Goal: Task Accomplishment & Management: Use online tool/utility

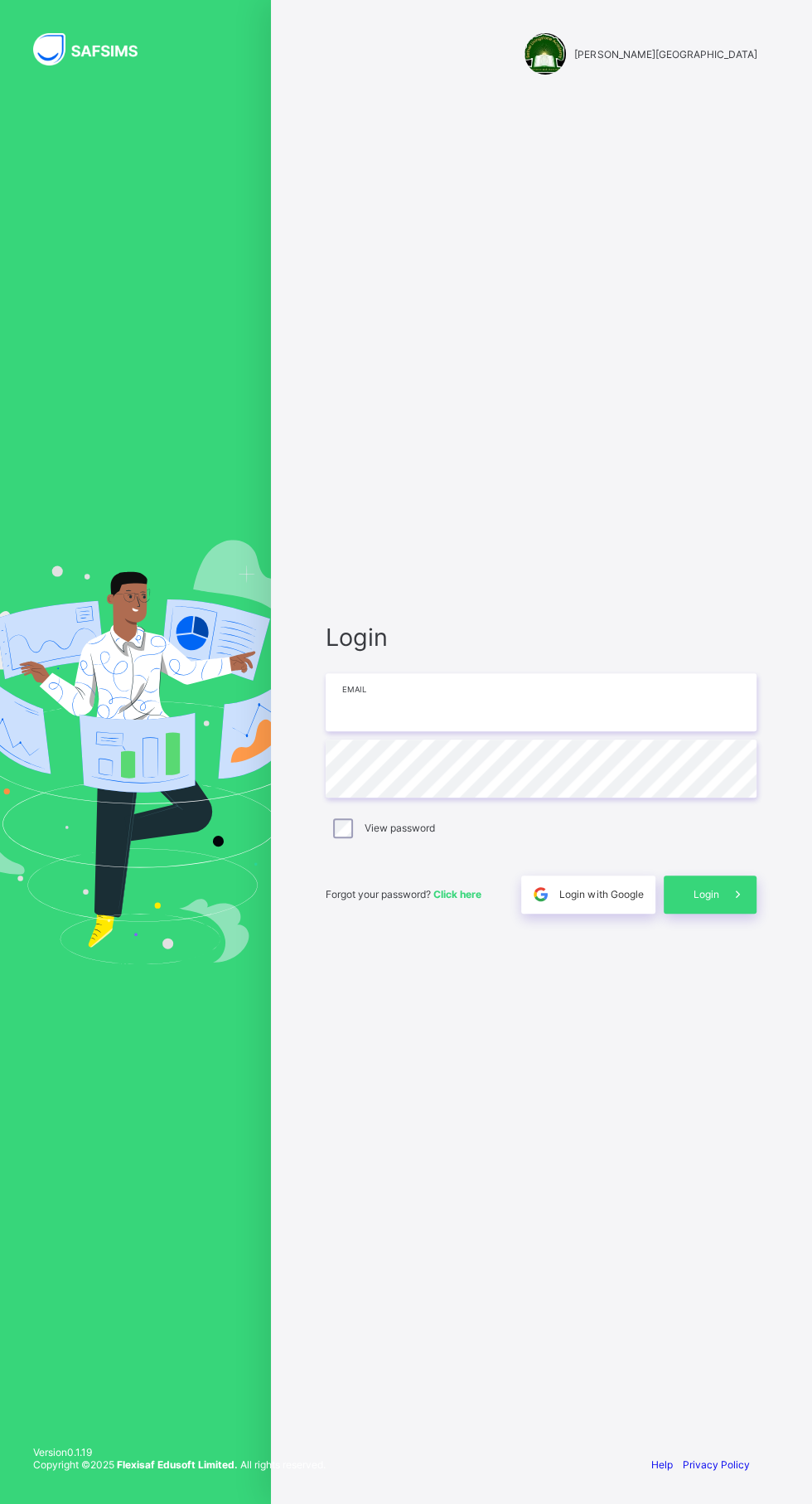
click at [460, 731] on input "email" at bounding box center [540, 702] width 431 height 58
type input "**********"
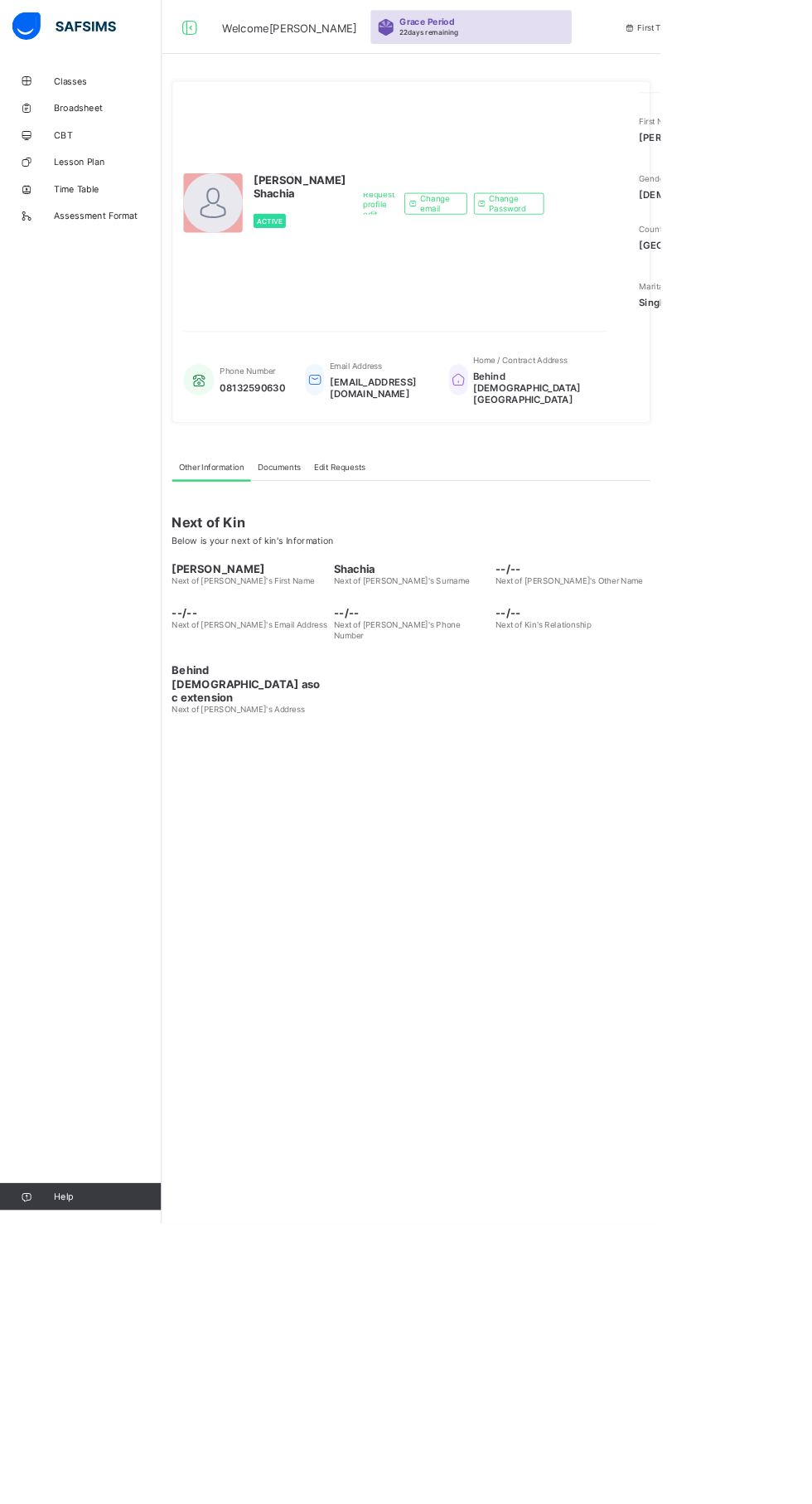
click at [100, 108] on link "Classes" at bounding box center [99, 99] width 199 height 33
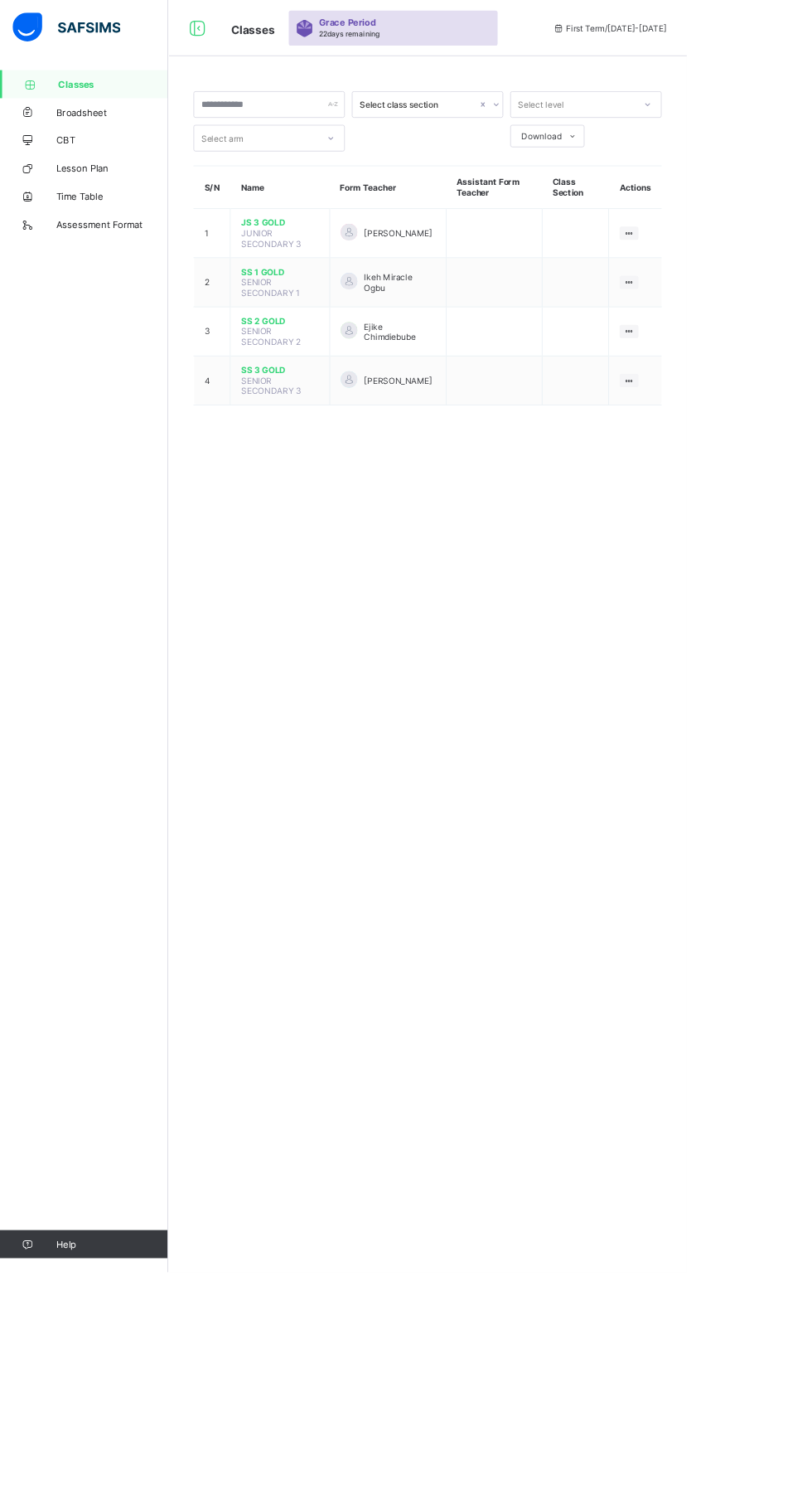
click at [0, 0] on ul "View Class" at bounding box center [0, 0] width 0 height 0
click at [0, 0] on li "View Class" at bounding box center [0, 0] width 0 height 0
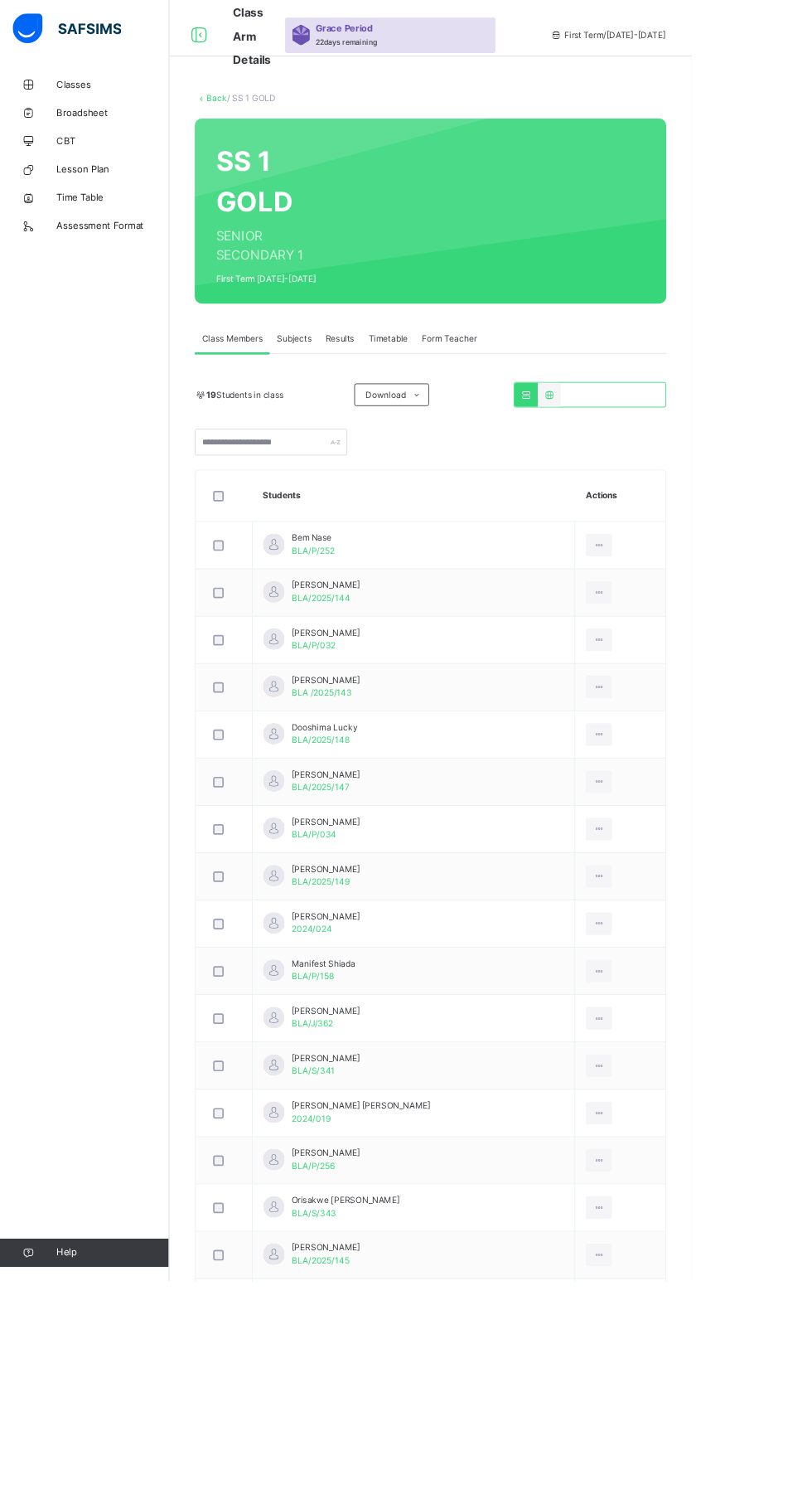
click at [347, 398] on span "Subjects" at bounding box center [345, 398] width 40 height 15
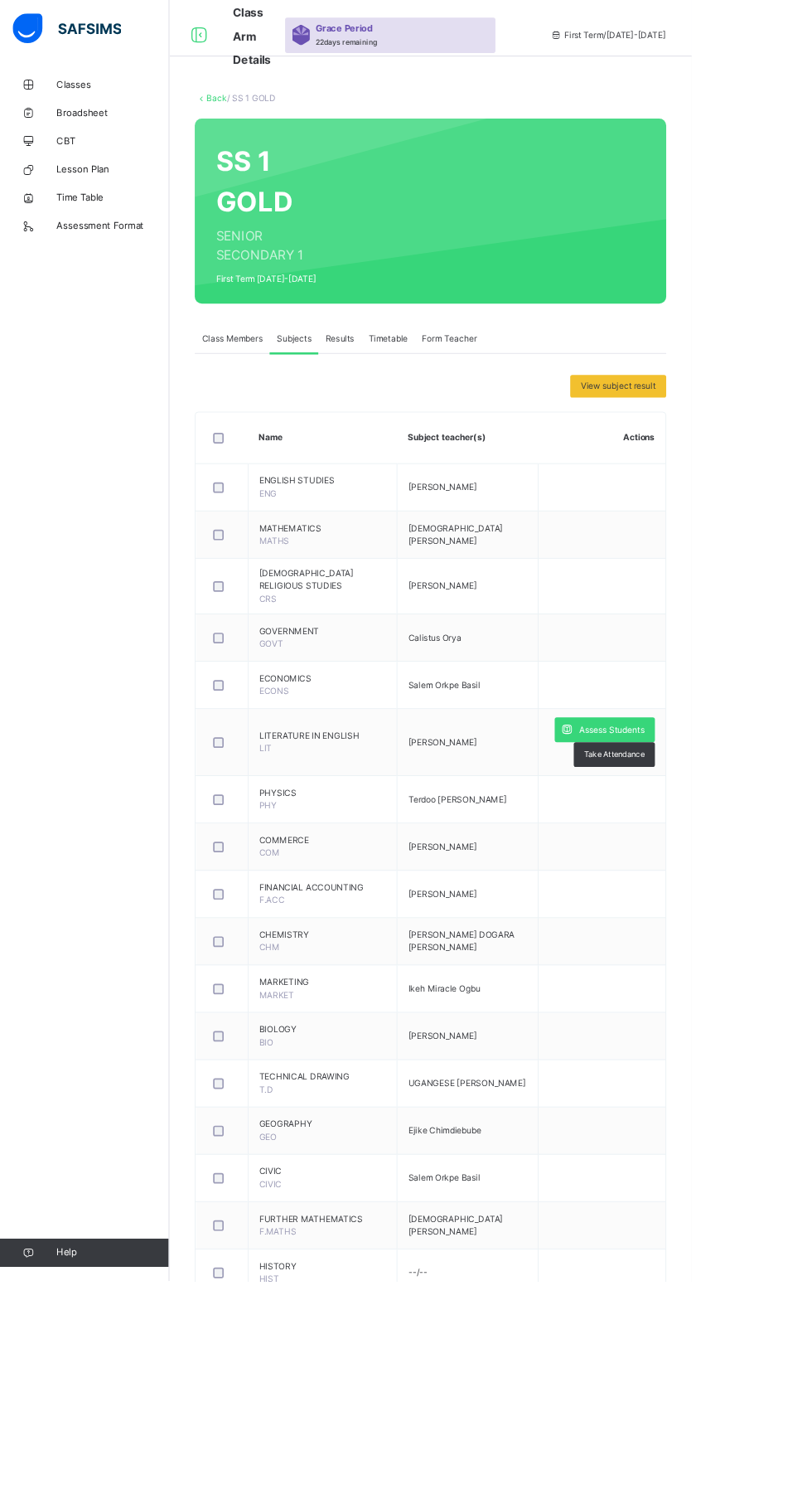
click at [718, 849] on span "Assess Students" at bounding box center [718, 857] width 76 height 15
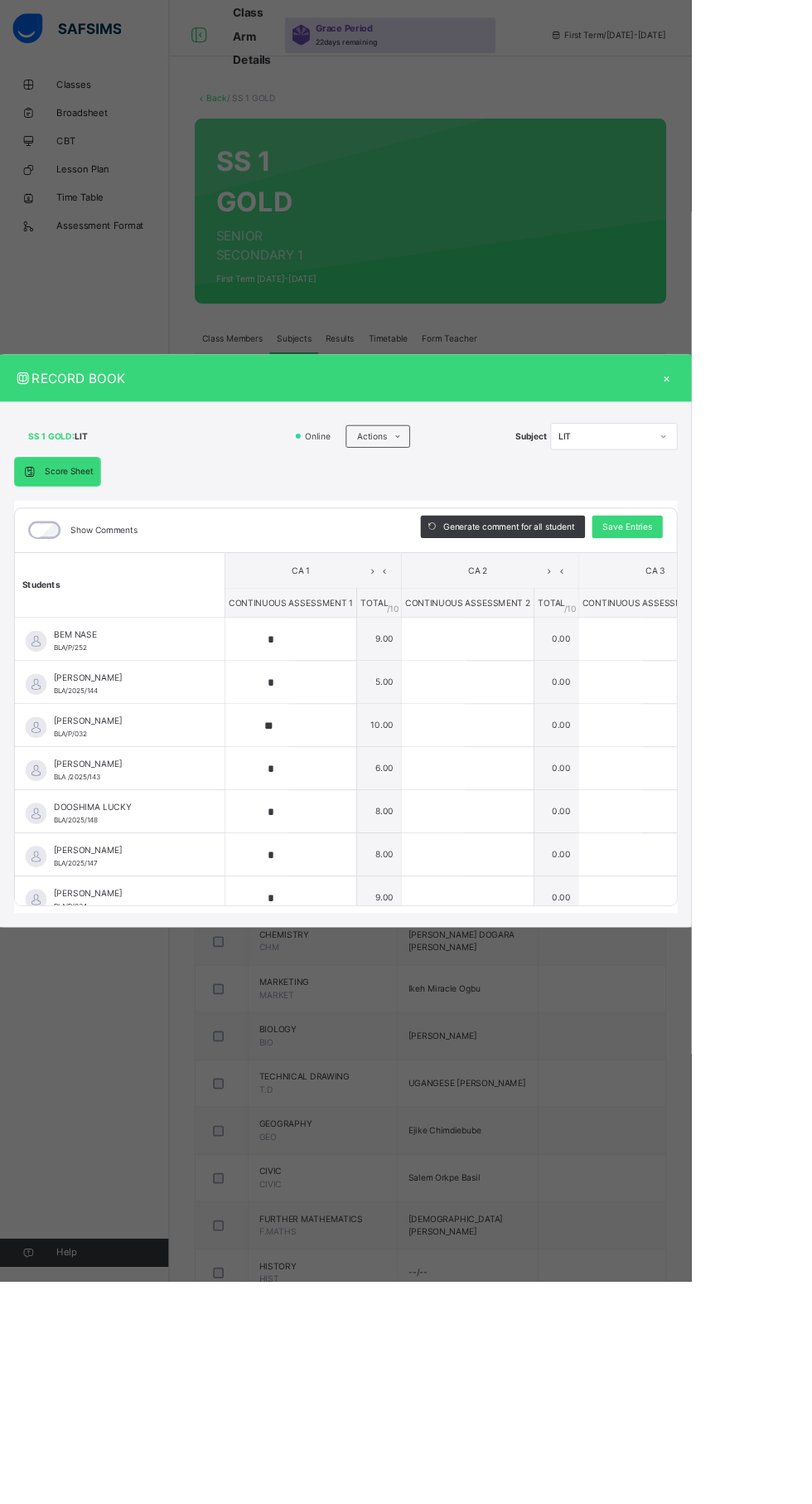
type input "*"
type input "**"
type input "*"
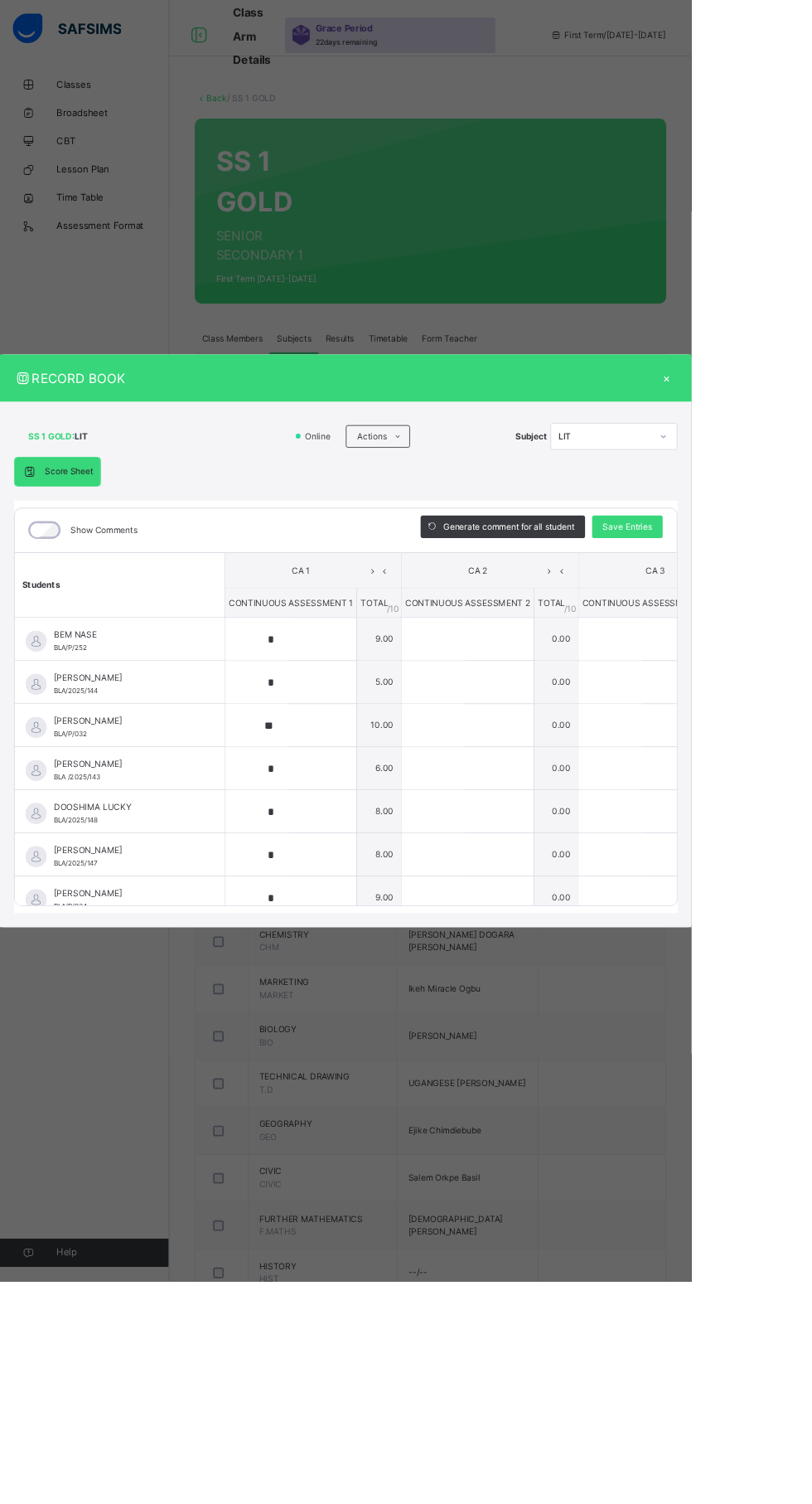
type input "*"
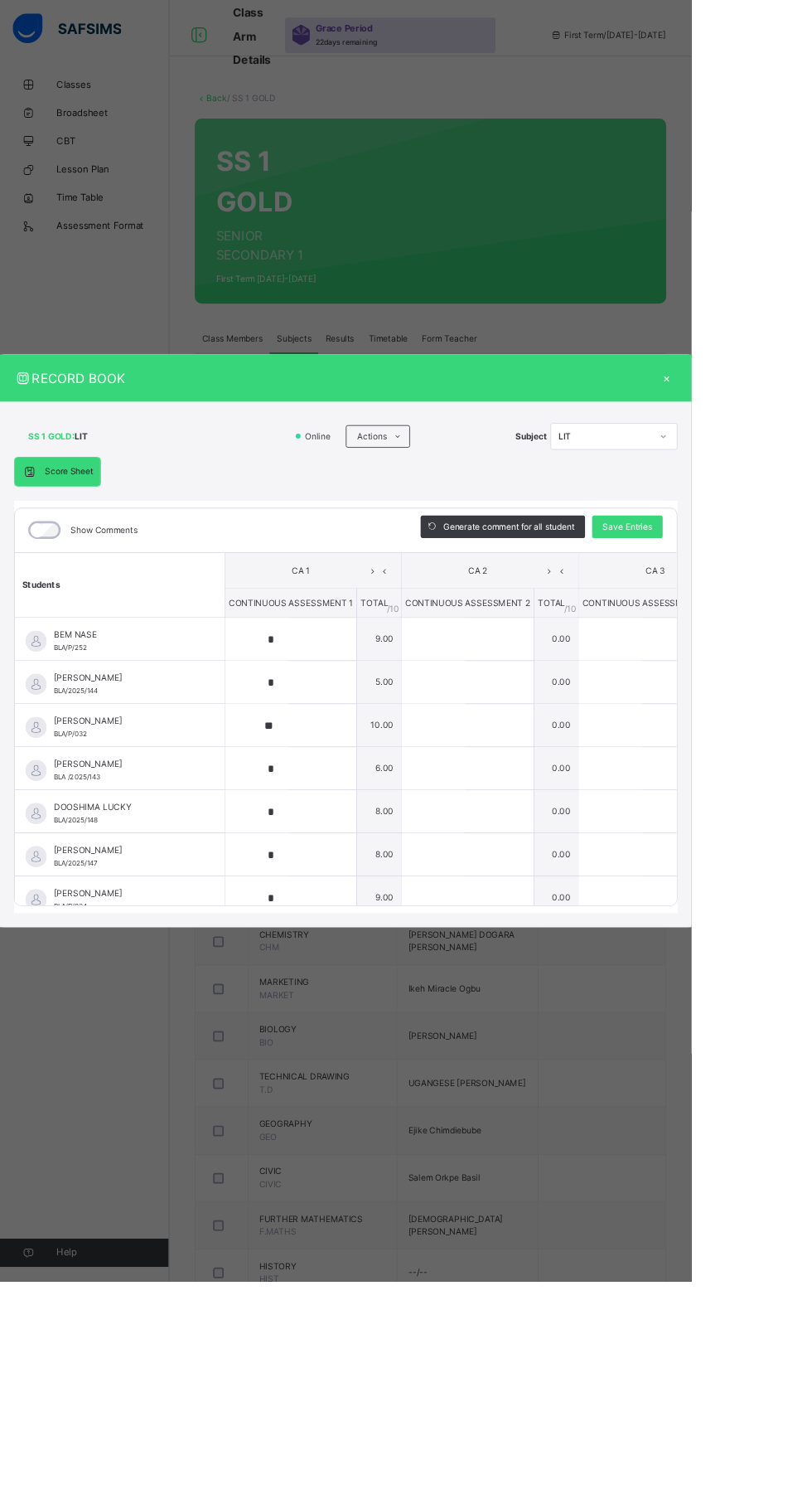
type input "*"
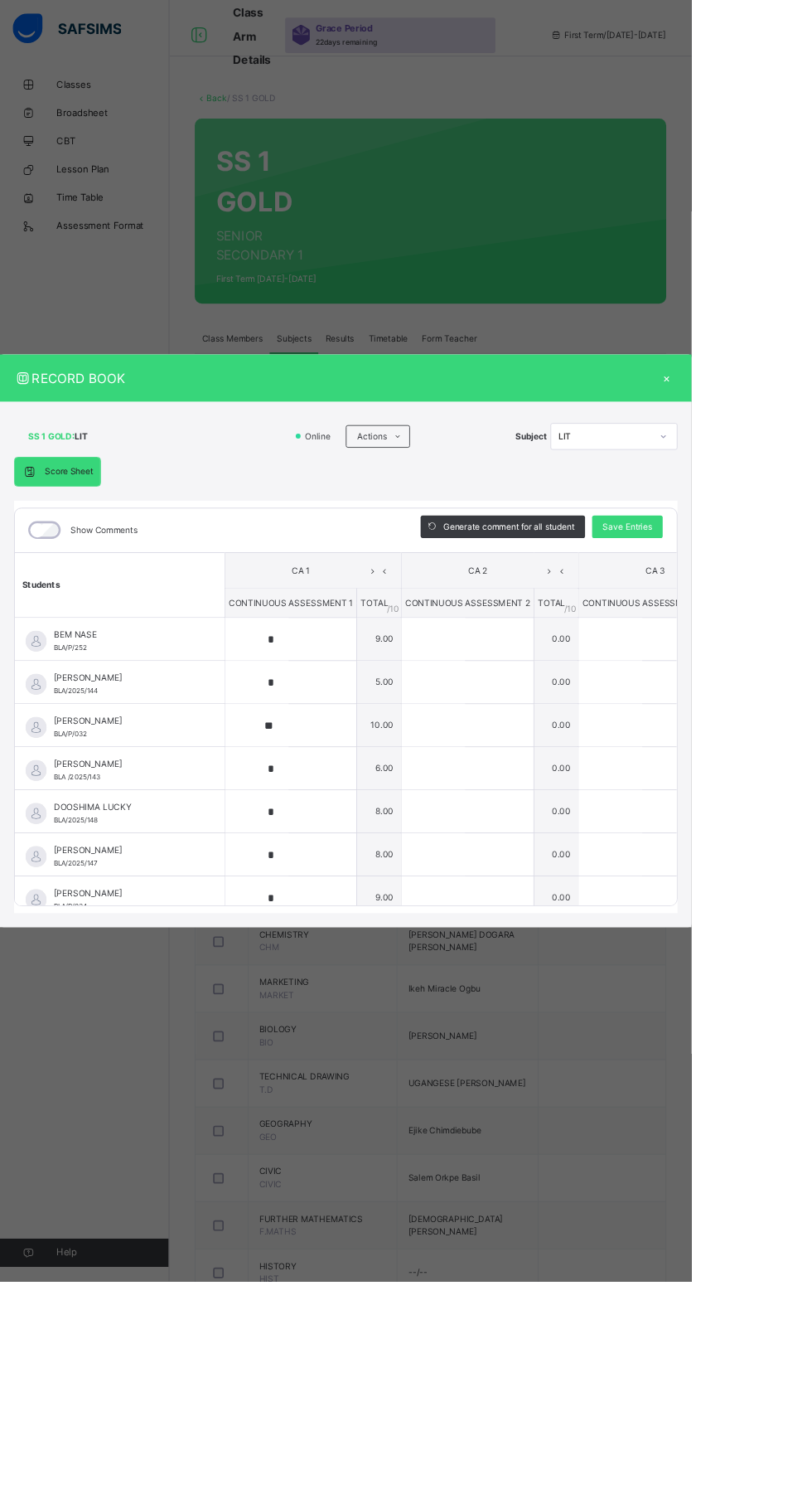
type input "*"
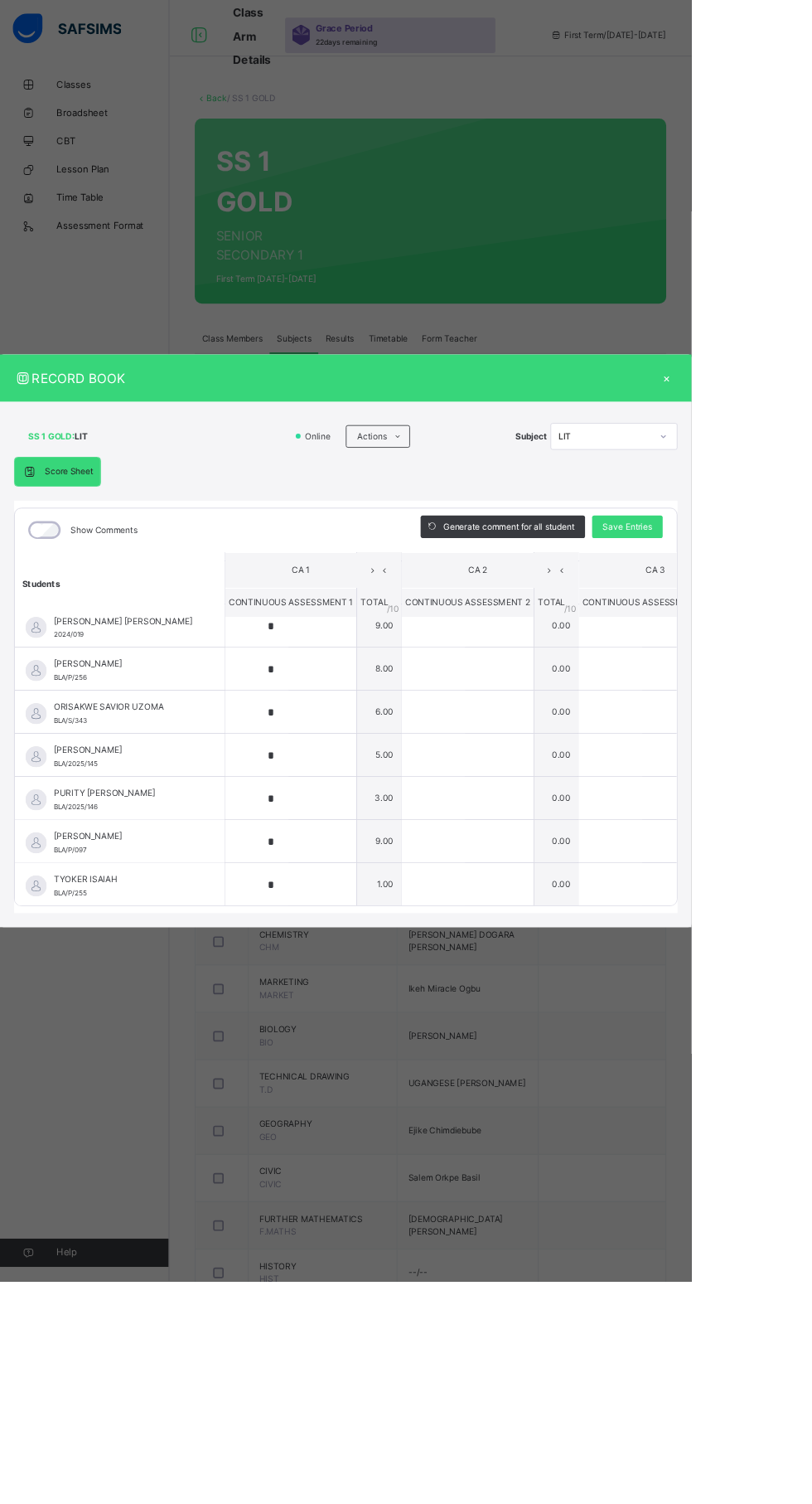
click at [795, 456] on div "×" at bounding box center [782, 444] width 24 height 23
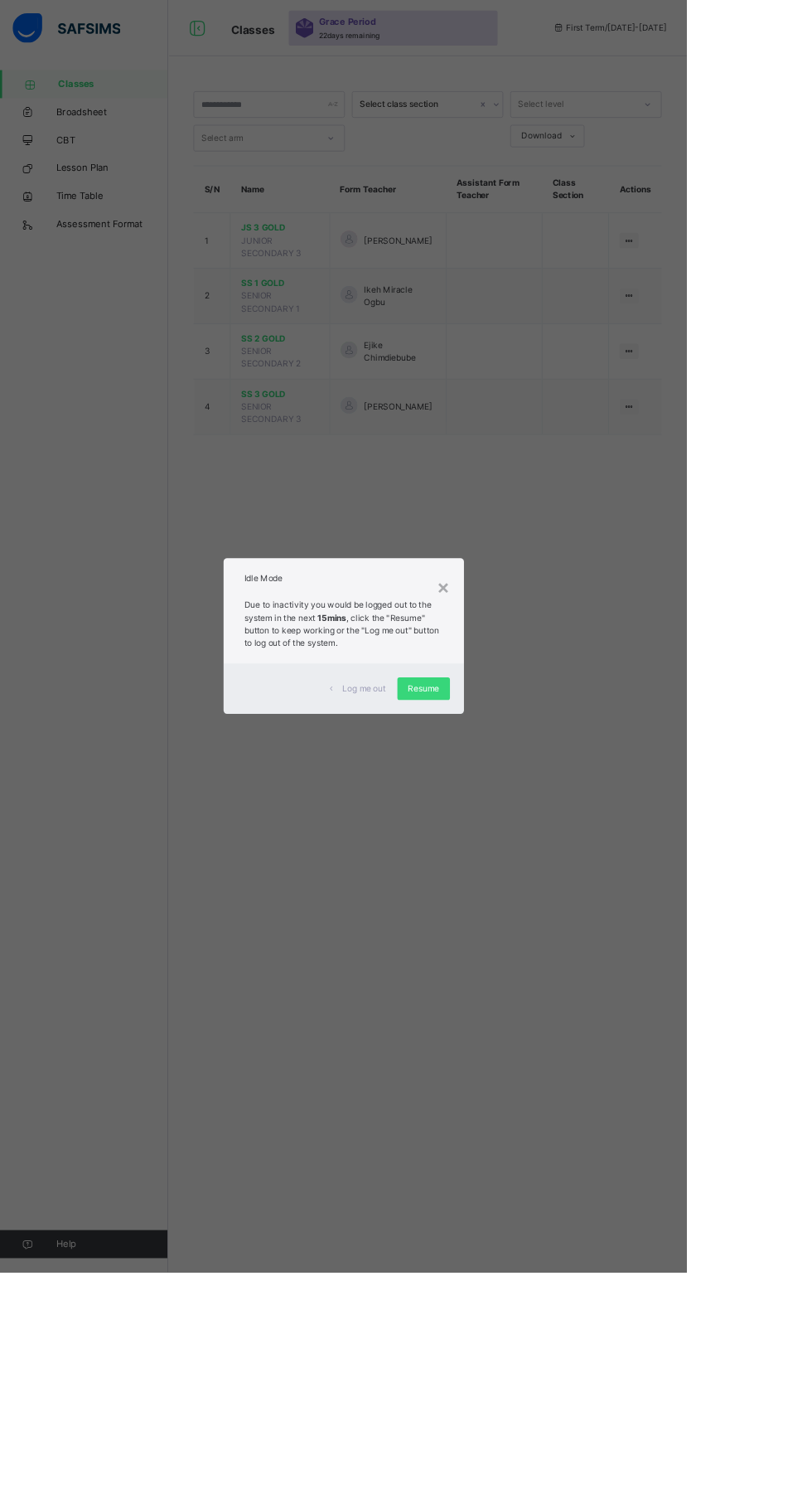
click at [532, 711] on div "×" at bounding box center [524, 693] width 16 height 35
